Goal: Task Accomplishment & Management: Manage account settings

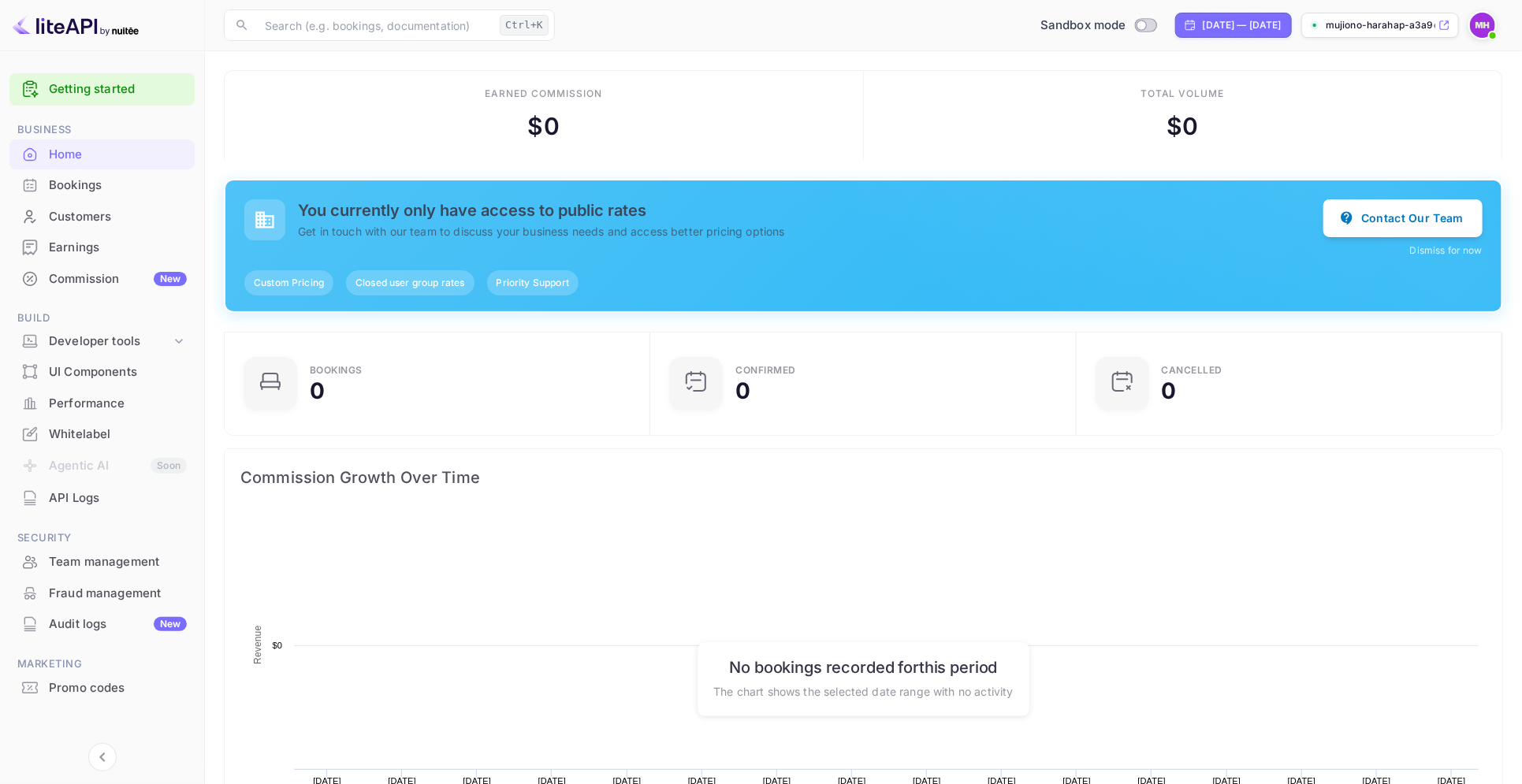
scroll to position [240, 401]
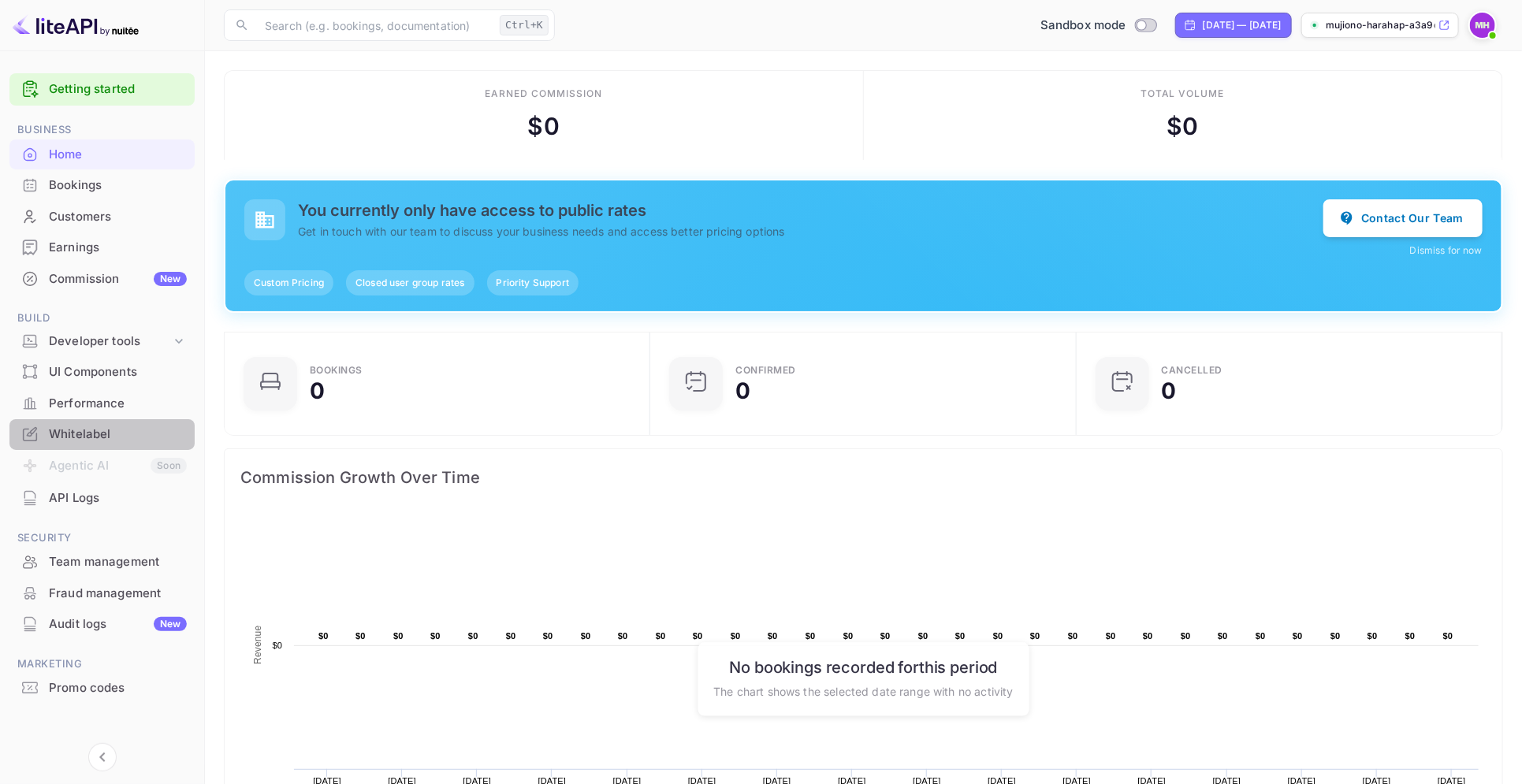
click at [101, 432] on div "Whitelabel" at bounding box center [118, 435] width 138 height 19
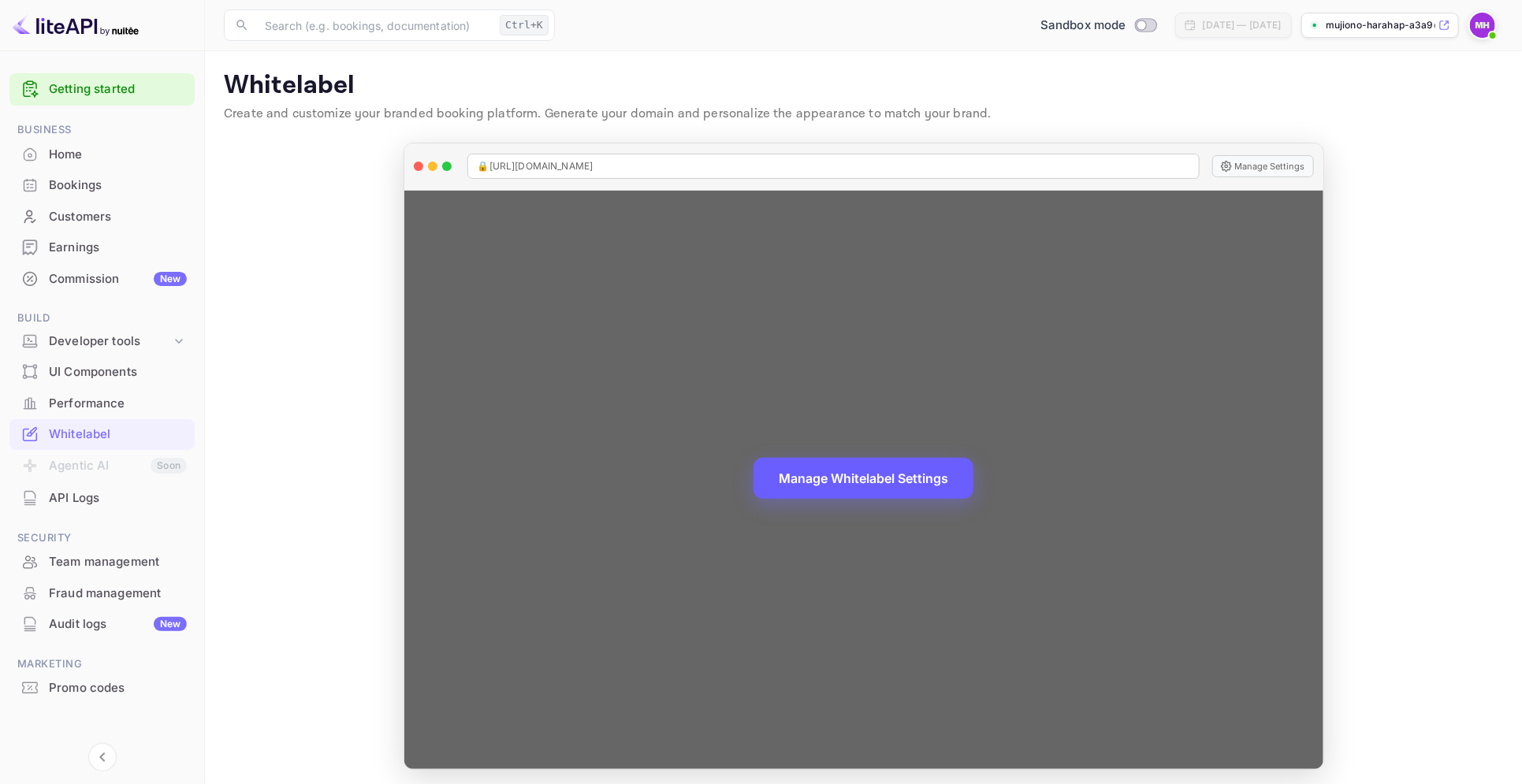
click at [890, 485] on button "Manage Whitelabel Settings" at bounding box center [864, 479] width 220 height 41
click at [868, 475] on button "Manage Whitelabel Settings" at bounding box center [864, 479] width 220 height 41
click at [864, 484] on button "Manage Whitelabel Settings" at bounding box center [864, 479] width 220 height 41
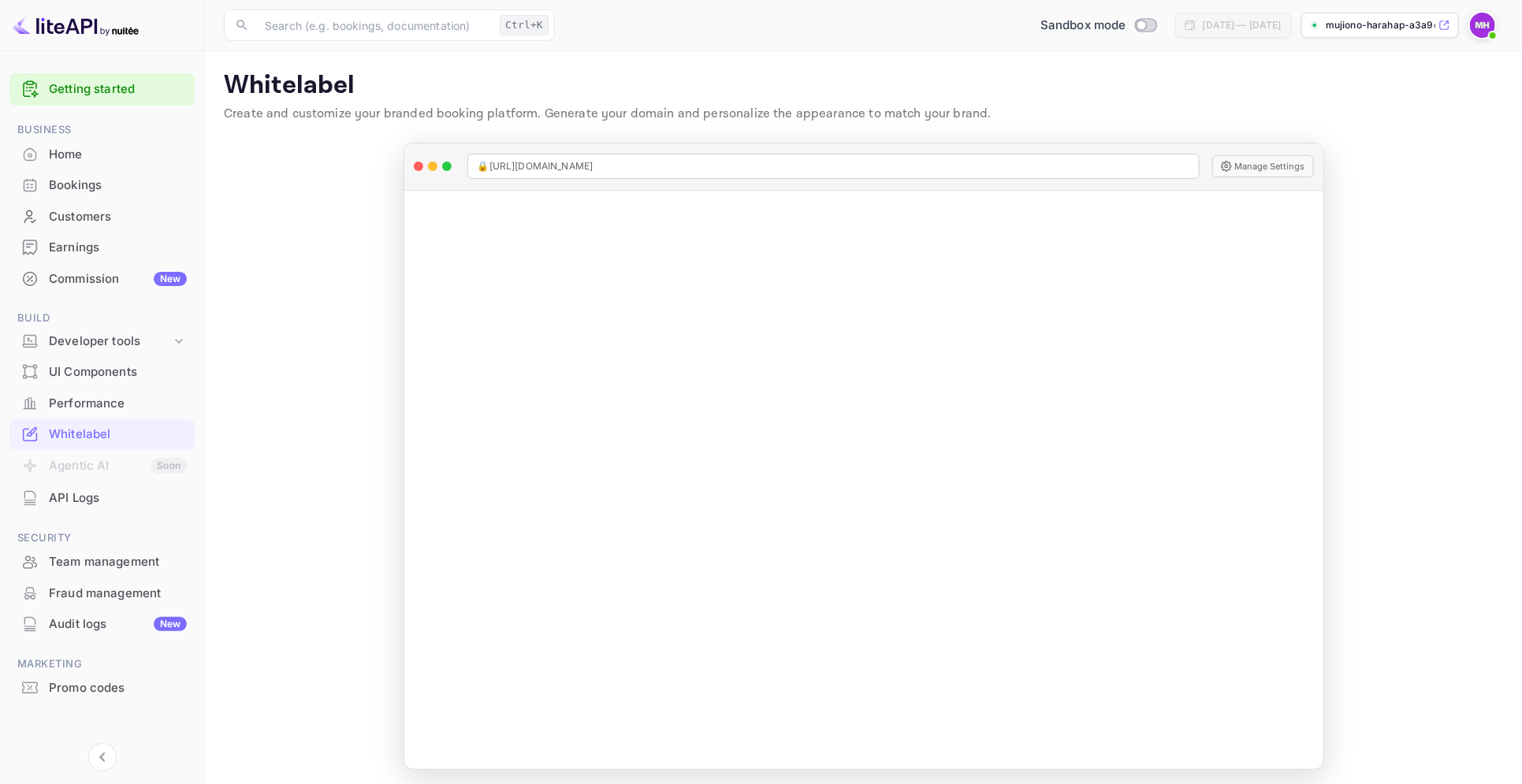
click at [72, 431] on div "Whitelabel" at bounding box center [118, 435] width 138 height 19
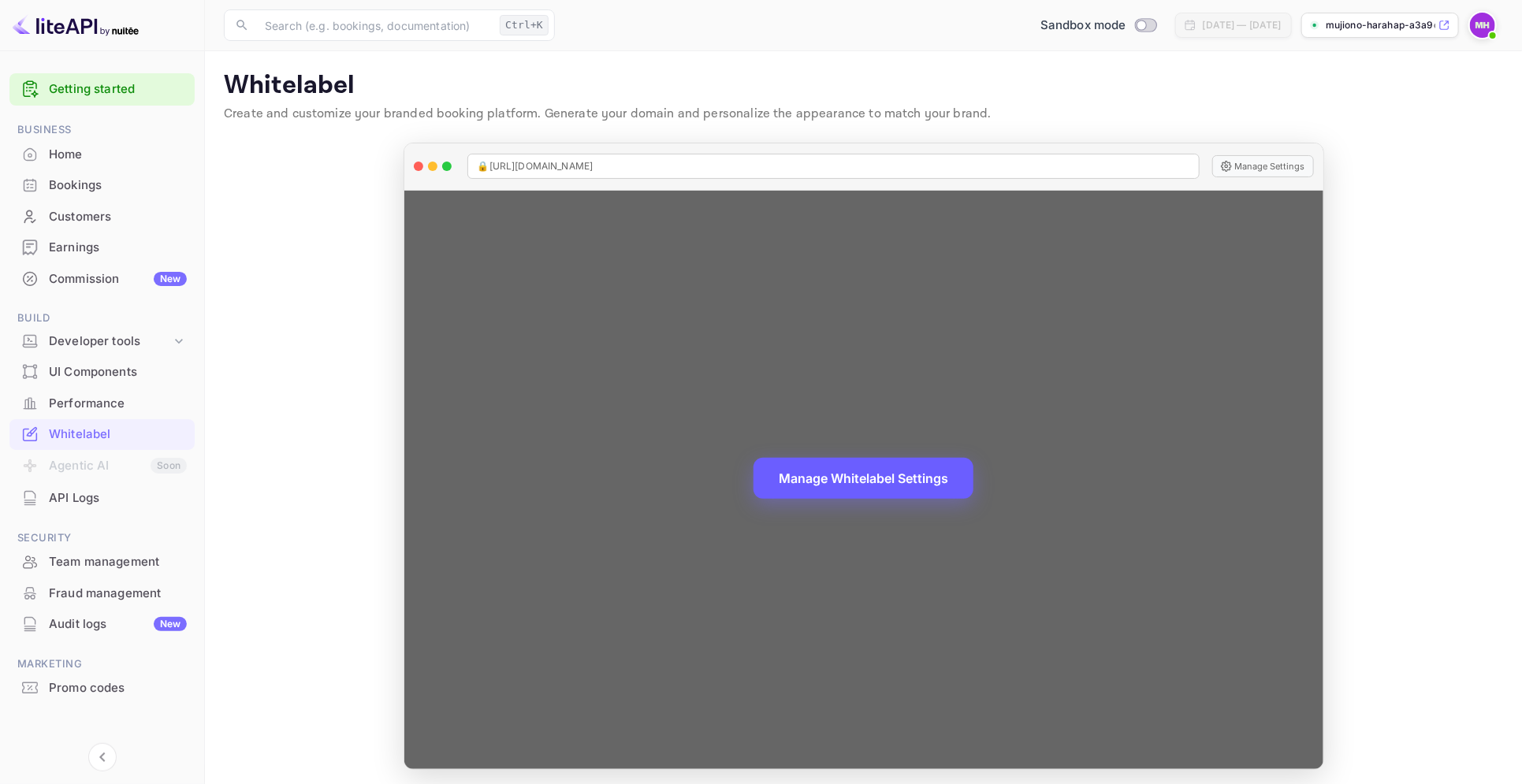
click at [900, 496] on button "Manage Whitelabel Settings" at bounding box center [864, 479] width 220 height 41
click at [593, 167] on span "🔒 [URL][DOMAIN_NAME]" at bounding box center [535, 166] width 116 height 14
copy span "🔒 [URL][DOMAIN_NAME]"
